Goal: Transaction & Acquisition: Purchase product/service

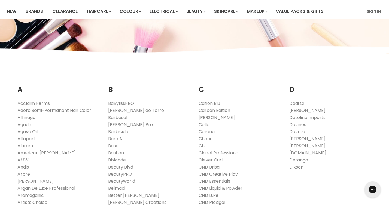
click at [29, 116] on link "Affinage" at bounding box center [26, 117] width 18 height 6
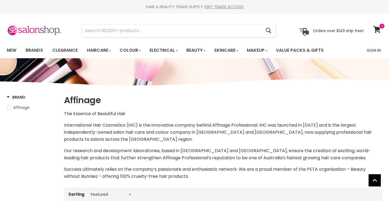
select select "manual"
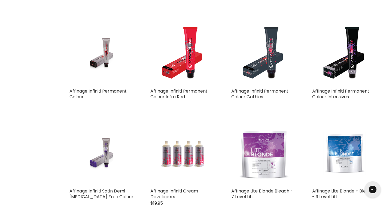
scroll to position [832, 0]
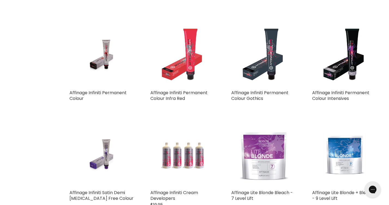
click at [189, 63] on img "Main content" at bounding box center [182, 55] width 51 height 65
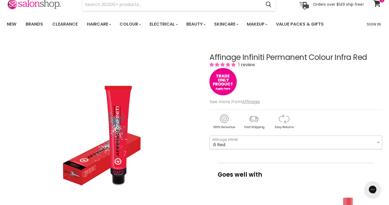
select select ".6 Red"
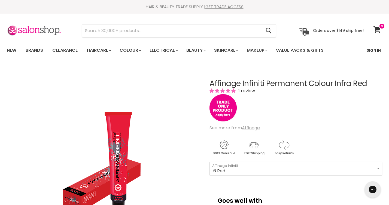
click at [378, 49] on link "Sign In" at bounding box center [374, 50] width 21 height 11
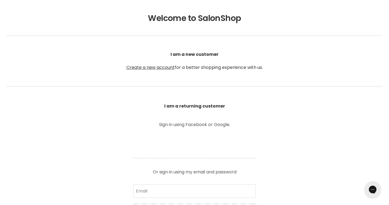
scroll to position [202, 0]
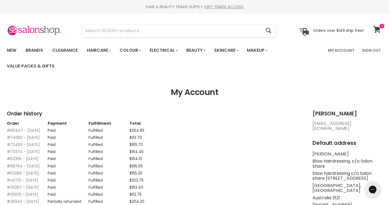
click at [379, 26] on icon at bounding box center [377, 29] width 8 height 7
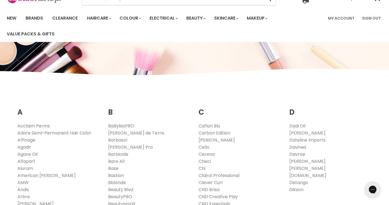
scroll to position [33, 0]
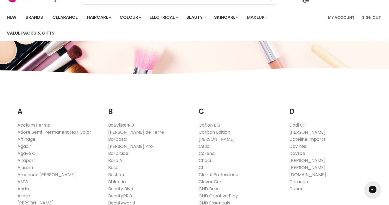
click at [30, 140] on link "Affinage" at bounding box center [26, 139] width 18 height 6
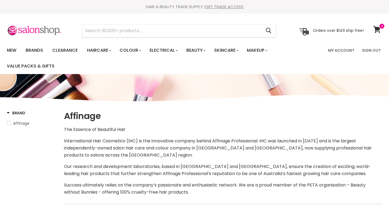
select select "manual"
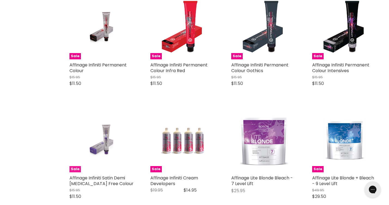
scroll to position [873, 0]
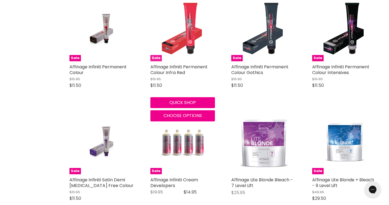
click at [188, 27] on img "Main content" at bounding box center [182, 29] width 51 height 65
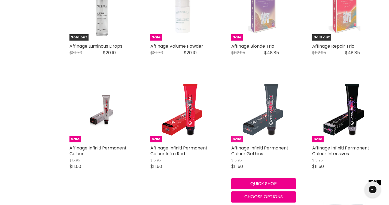
click at [268, 109] on img "Main content" at bounding box center [263, 110] width 51 height 65
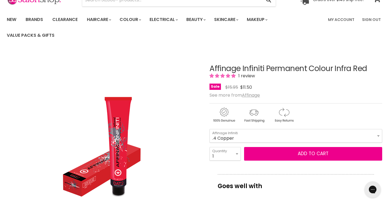
scroll to position [31, 0]
select select ".6 Red"
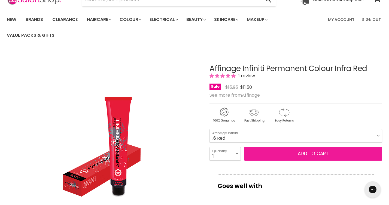
click at [344, 155] on button "Add to cart" at bounding box center [313, 154] width 138 height 14
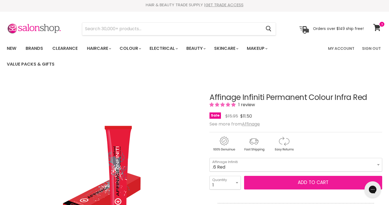
scroll to position [3, 0]
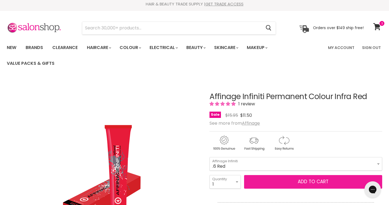
click at [315, 180] on button "Add to cart" at bounding box center [313, 182] width 138 height 14
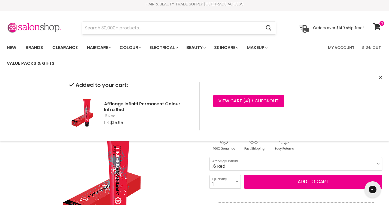
click at [119, 28] on input "Search" at bounding box center [171, 28] width 179 height 13
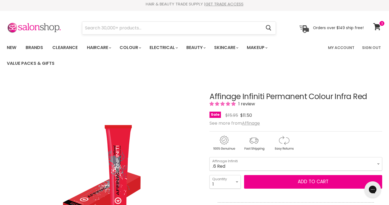
scroll to position [82, 0]
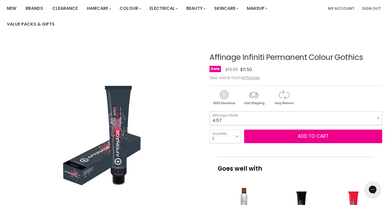
select select "4.117"
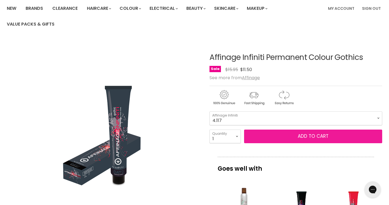
click at [349, 135] on button "Add to cart" at bounding box center [313, 137] width 138 height 14
click at [328, 137] on button "Add to cart" at bounding box center [313, 137] width 138 height 14
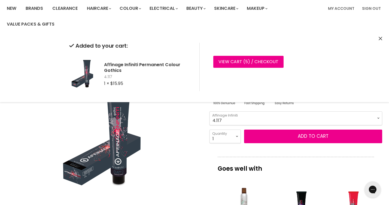
click at [58, 68] on div "Added to your cart: Affinage Infiniti Permanent Colour Gothics 4.117 1 × $15.95…" at bounding box center [194, 67] width 389 height 70
click at [32, 8] on link "Brands" at bounding box center [35, 8] width 26 height 11
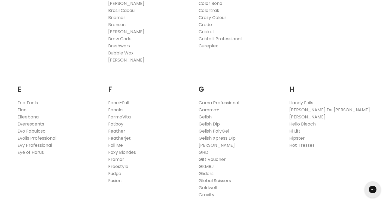
scroll to position [420, 0]
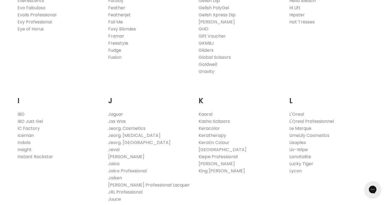
click at [116, 164] on link "Joico" at bounding box center [113, 164] width 11 height 6
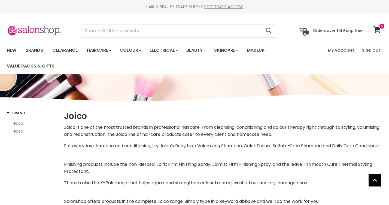
select select "manual"
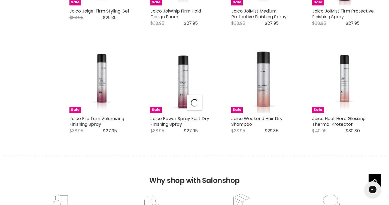
select select "manual"
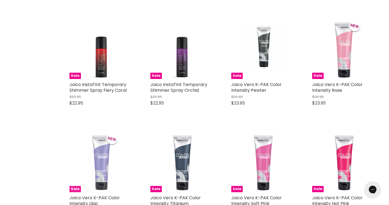
scroll to position [1715, 0]
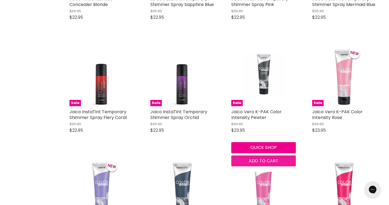
click at [271, 164] on span "Add to cart" at bounding box center [264, 161] width 30 height 6
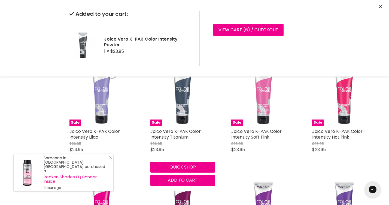
scroll to position [1810, 0]
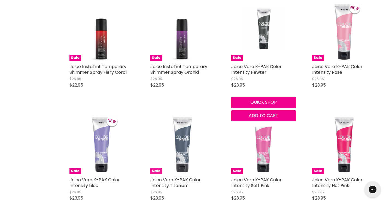
scroll to position [1836, 0]
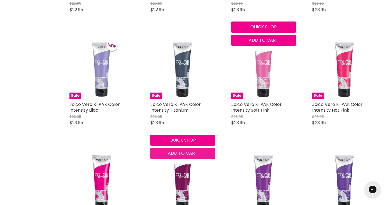
click at [180, 156] on span "Add to cart" at bounding box center [183, 153] width 30 height 6
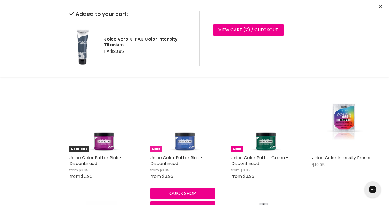
scroll to position [2697, 0]
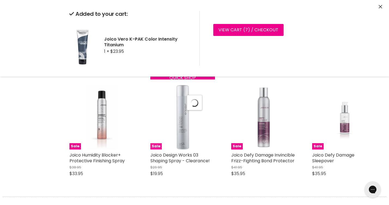
select select "manual"
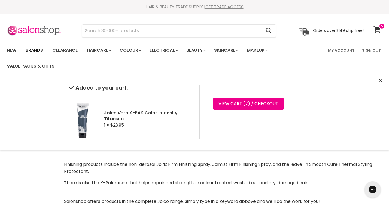
click at [37, 49] on link "Brands" at bounding box center [35, 50] width 26 height 11
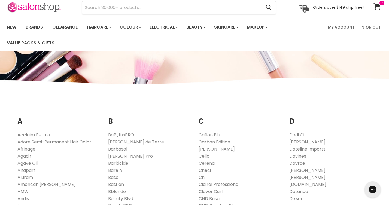
scroll to position [23, 0]
click at [300, 163] on link "Davroe" at bounding box center [297, 163] width 16 height 6
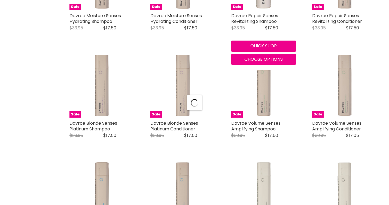
select select "manual"
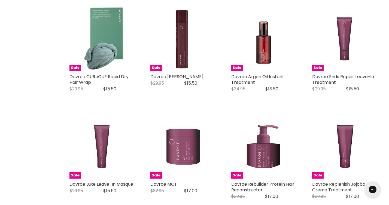
scroll to position [1206, 0]
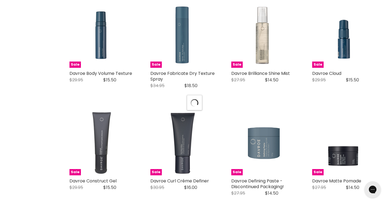
select select "manual"
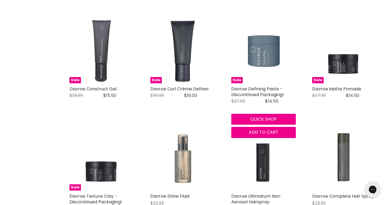
scroll to position [1401, 0]
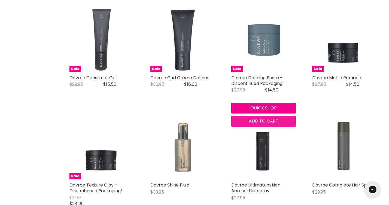
click at [265, 116] on div "Sale Davroe Moisture Senses Hydrating Shampoo Davroe Original Price $33.95 Curr…" at bounding box center [223, 120] width 318 height 2604
click at [271, 118] on span "Add to cart" at bounding box center [264, 121] width 30 height 6
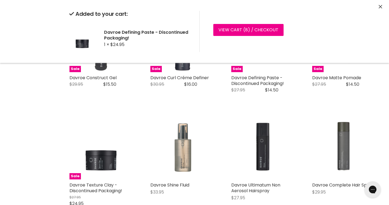
click at [276, 116] on div "Sale Davroe Moisture Senses Hydrating Shampoo Davroe Original Price $33.95 Curr…" at bounding box center [223, 120] width 318 height 2604
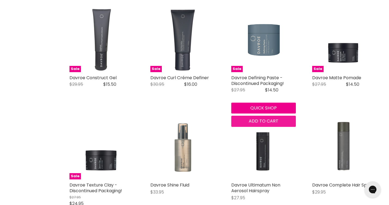
click at [270, 118] on span "Add to cart" at bounding box center [264, 121] width 30 height 6
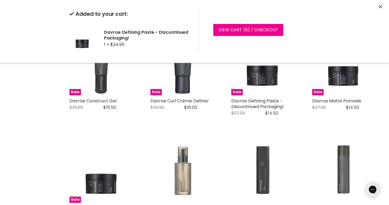
scroll to position [1374, 0]
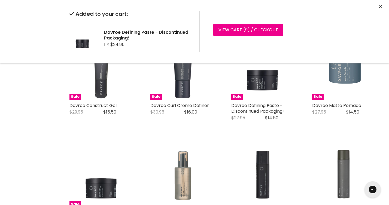
click at [356, 146] on div "Sale Davroe Moisture Senses Hydrating Shampoo Davroe Original Price $33.95 Curr…" at bounding box center [223, 148] width 318 height 2605
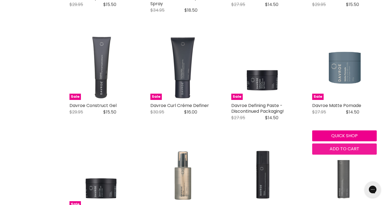
click at [357, 146] on span "Add to cart" at bounding box center [345, 149] width 30 height 6
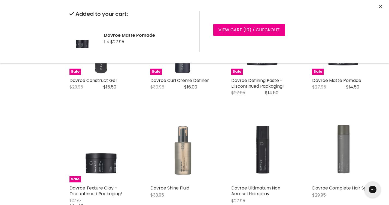
scroll to position [1489, 0]
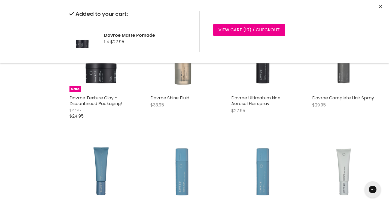
click at [111, 143] on div "Sale Davroe Moisture Senses Hydrating Shampoo Davroe Original Price $33.95 Curr…" at bounding box center [223, 33] width 318 height 2604
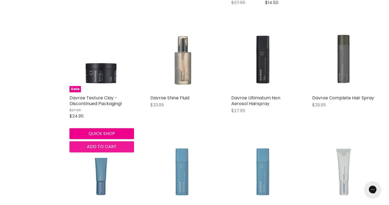
click at [112, 144] on span "Add to cart" at bounding box center [102, 147] width 30 height 6
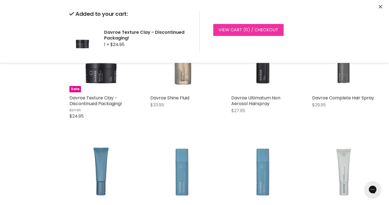
click at [264, 29] on link "View cart ( 11 ) / Checkout" at bounding box center [248, 30] width 70 height 12
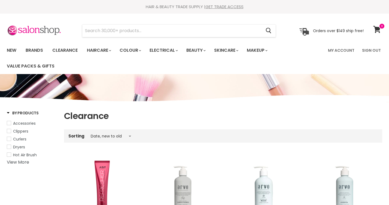
select select "created-descending"
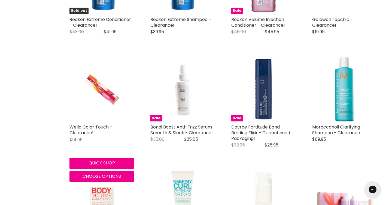
scroll to position [736, 0]
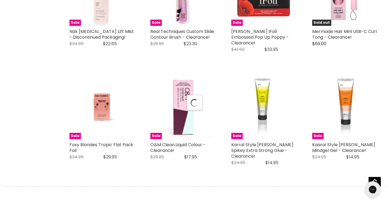
select select "created-descending"
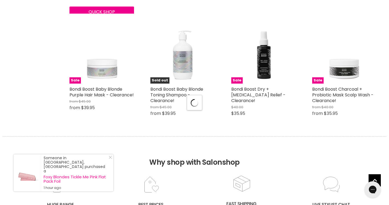
select select "created-descending"
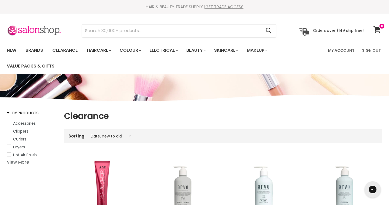
click at [23, 162] on link "View More" at bounding box center [18, 162] width 22 height 6
click at [132, 48] on link "Colour" at bounding box center [130, 50] width 29 height 11
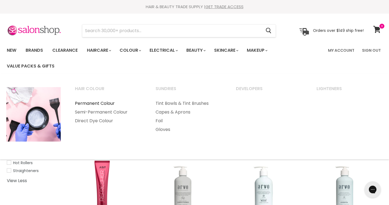
click at [105, 102] on link "Permanent Colour" at bounding box center [108, 103] width 80 height 9
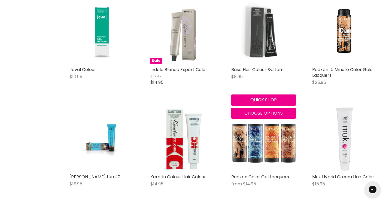
scroll to position [374, 0]
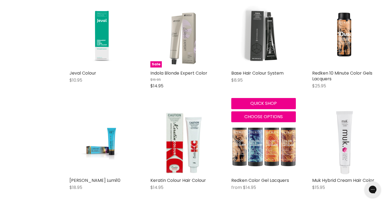
click at [264, 34] on img "Main content" at bounding box center [263, 35] width 65 height 65
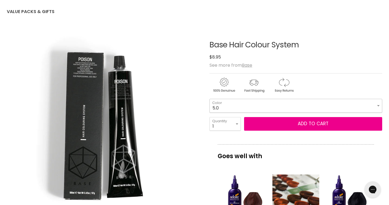
select select "5.0"
select select "2"
type input "2"
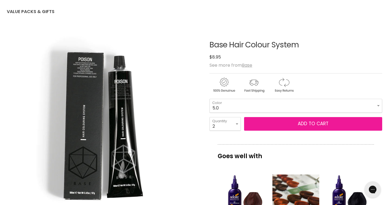
click at [321, 125] on button "Add to cart" at bounding box center [313, 124] width 138 height 14
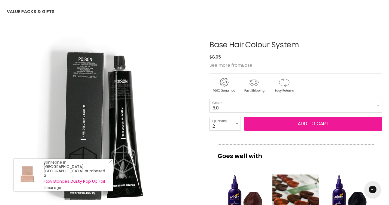
click at [321, 125] on button "Add to cart" at bounding box center [313, 124] width 138 height 14
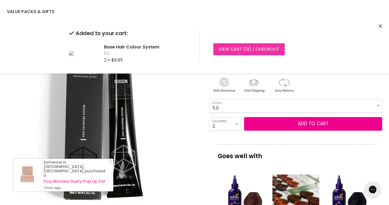
click at [262, 50] on link "View cart ( 13 ) / Checkout" at bounding box center [248, 49] width 71 height 12
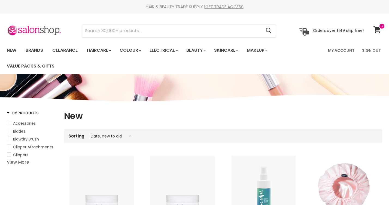
select select "created-descending"
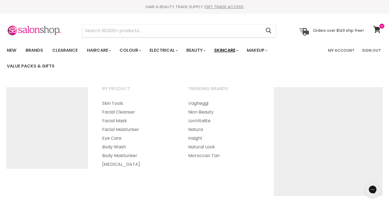
click at [228, 49] on link "Skincare" at bounding box center [226, 50] width 32 height 11
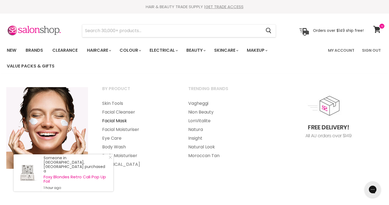
click at [121, 121] on link "Facial Mask" at bounding box center [137, 121] width 85 height 9
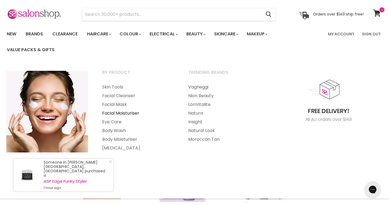
scroll to position [16, 0]
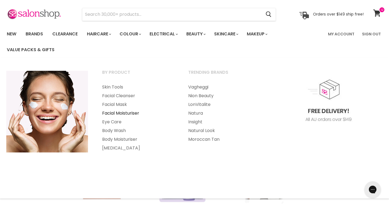
click at [116, 113] on link "Facial Moisturiser" at bounding box center [137, 113] width 85 height 9
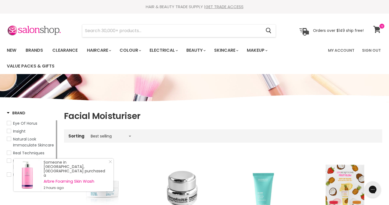
click at [378, 27] on icon at bounding box center [377, 29] width 8 height 7
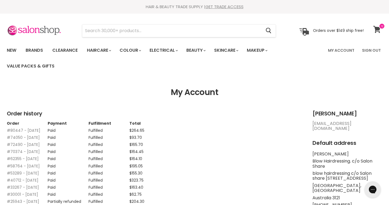
click at [377, 27] on icon at bounding box center [376, 29] width 7 height 7
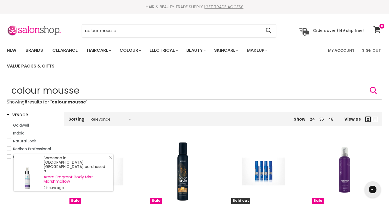
click at [10, 132] on span "Indola" at bounding box center [9, 133] width 4 height 4
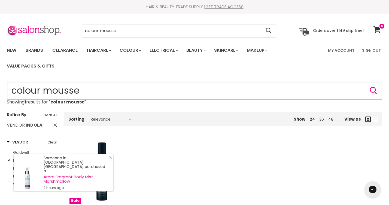
click at [165, 84] on input "colour mousse" at bounding box center [195, 91] width 376 height 18
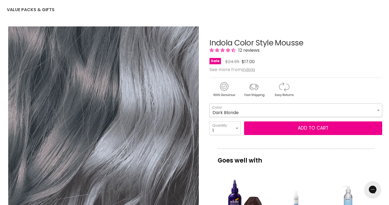
select select "Dark Blonde"
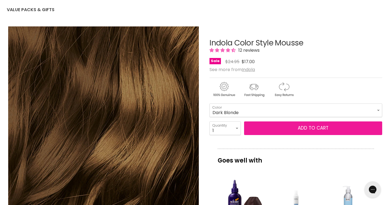
click at [334, 128] on button "Add to cart" at bounding box center [313, 129] width 138 height 14
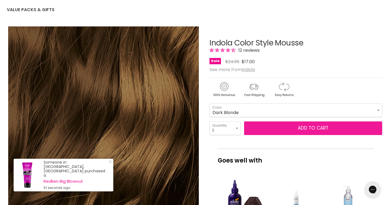
click at [324, 128] on button "Add to cart" at bounding box center [313, 129] width 138 height 14
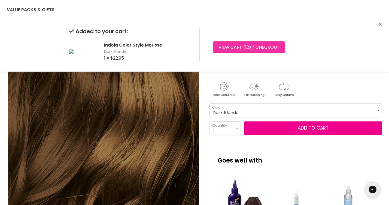
click at [266, 44] on link "View cart ( 12 ) / Checkout" at bounding box center [248, 47] width 71 height 12
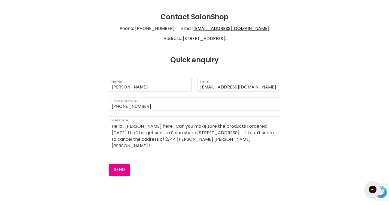
click at [187, 141] on textarea "Hello , [PERSON_NAME] here , Can you make sure the products I ordered [DATE] th…" at bounding box center [195, 136] width 172 height 41
drag, startPoint x: 187, startPoint y: 141, endPoint x: 228, endPoint y: 141, distance: 41.2
click at [228, 141] on textarea "Hello , [PERSON_NAME] here , Can you make sure the products I ordered [DATE] th…" at bounding box center [195, 136] width 172 height 41
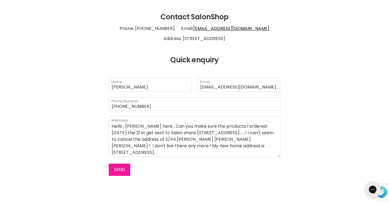
type textarea "Hello , [PERSON_NAME] here , Can you make sure the products I ordered [DATE] th…"
click at [120, 171] on button "Send" at bounding box center [120, 170] width 22 height 12
